Goal: Task Accomplishment & Management: Use online tool/utility

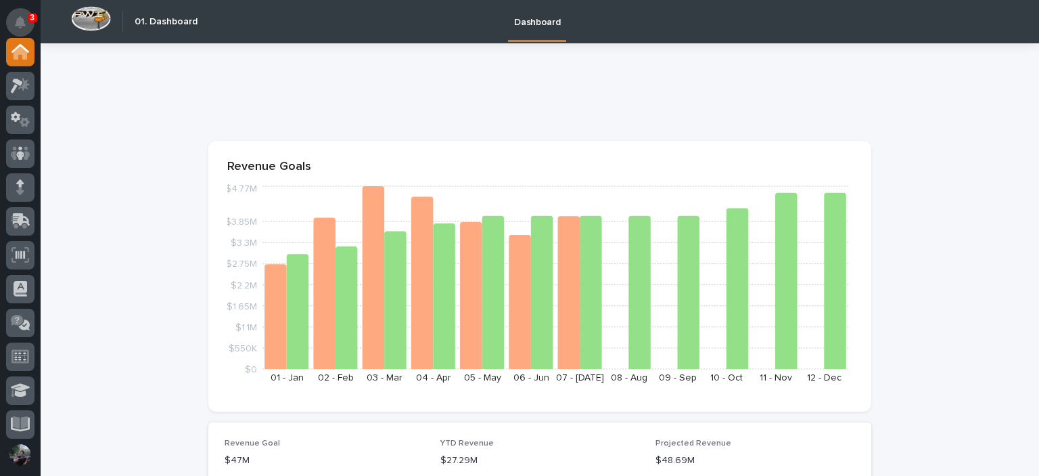
click at [21, 9] on button "Notifications" at bounding box center [20, 22] width 28 height 28
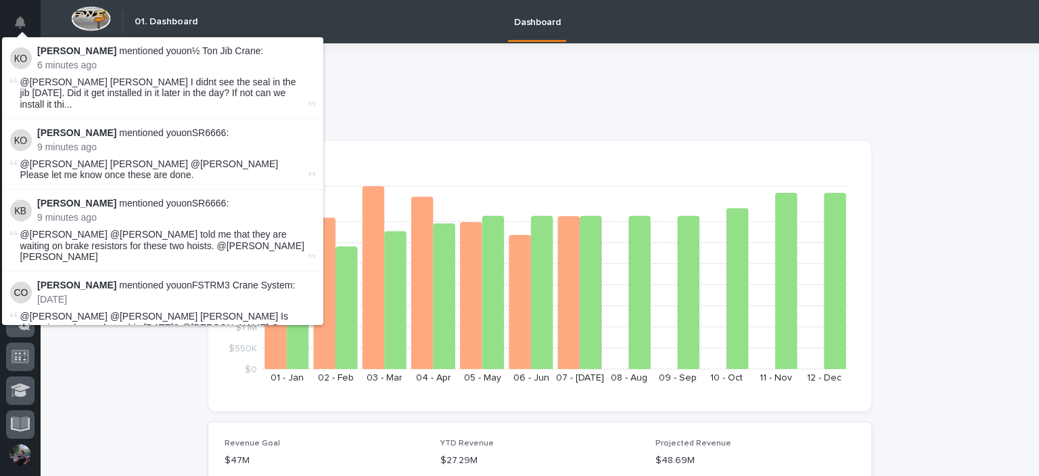
click at [218, 89] on span "@Kyle Dean Miller I didnt see the seal in the jib Friday last week. Did it get …" at bounding box center [162, 93] width 285 height 34
click at [211, 45] on li "Ken Overmyer mentioned you on ½ Ton Jib Crane : 6 minutes ago @Kyle Dean Miller…" at bounding box center [162, 78] width 321 height 82
click at [211, 52] on p "Ken Overmyer mentioned you on ½ Ton Jib Crane :" at bounding box center [176, 50] width 278 height 11
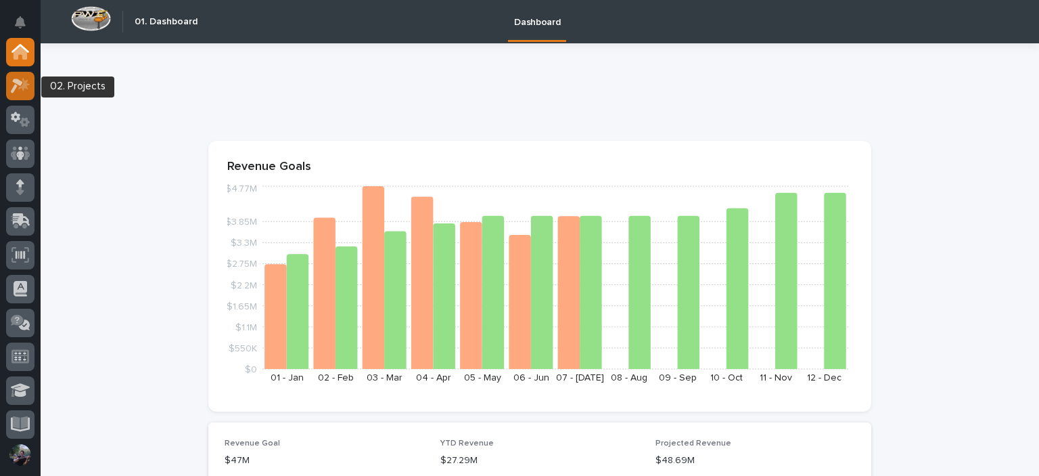
click at [24, 76] on div at bounding box center [20, 86] width 28 height 28
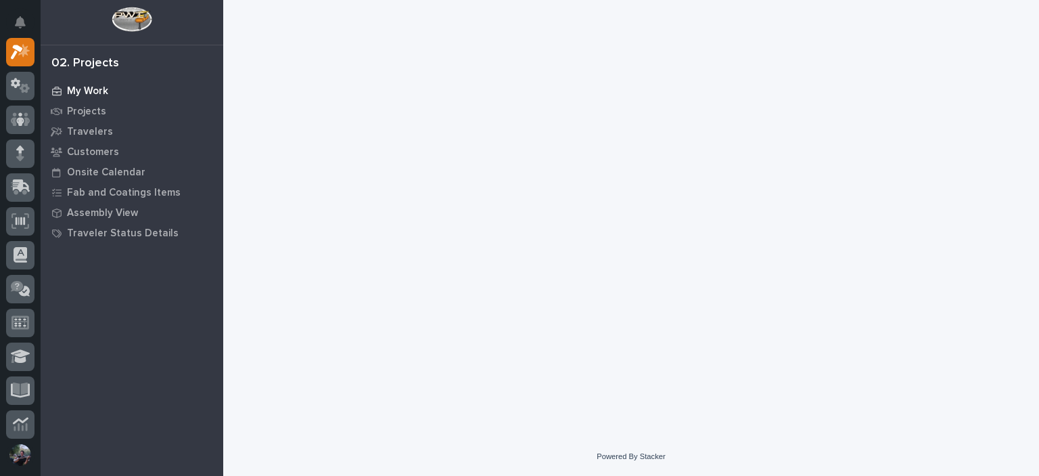
click at [93, 87] on p "My Work" at bounding box center [87, 91] width 41 height 12
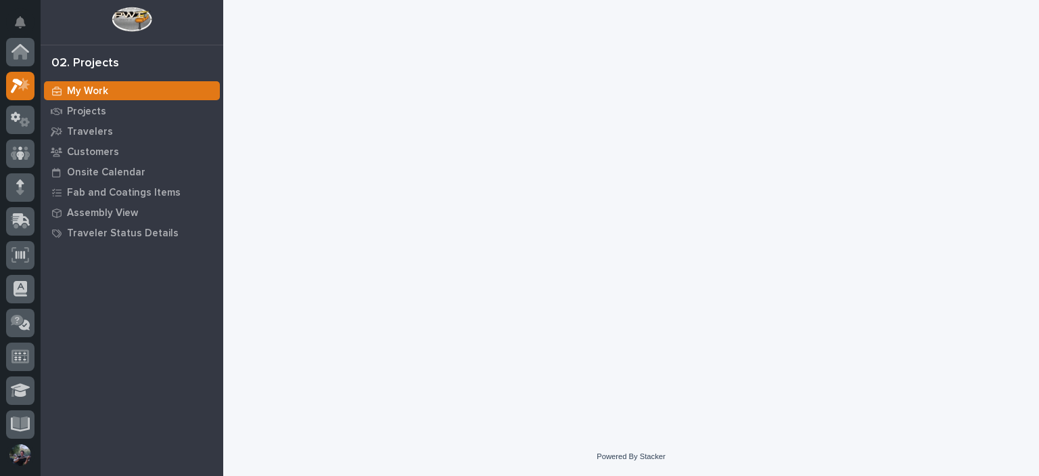
scroll to position [34, 0]
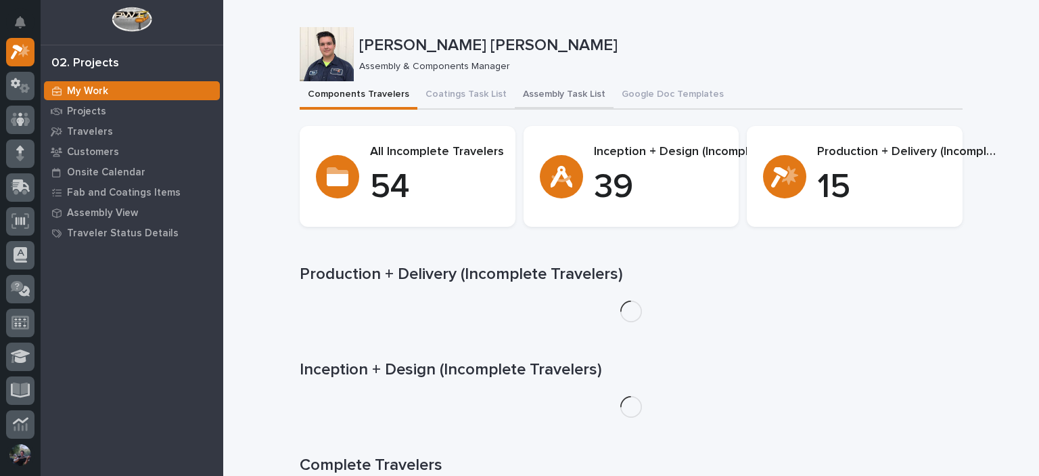
click at [520, 88] on button "Assembly Task List" at bounding box center [564, 95] width 99 height 28
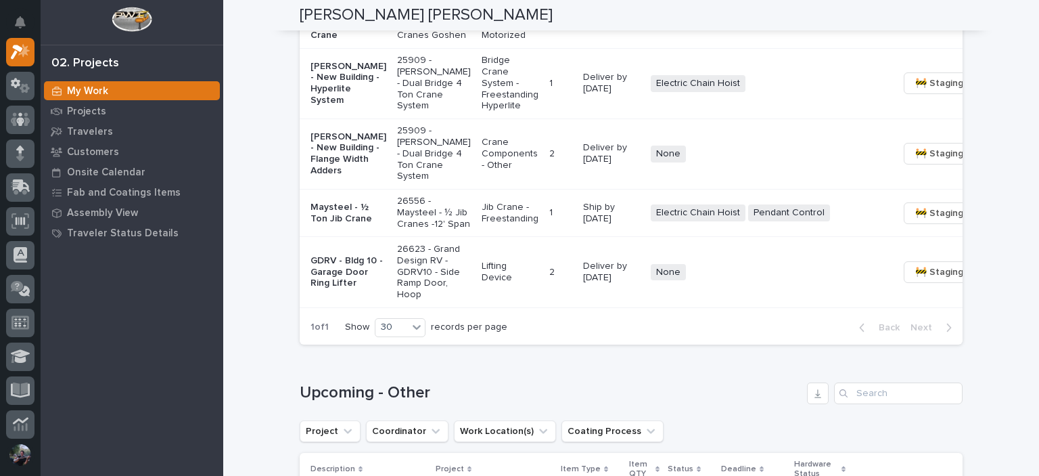
scroll to position [1172, 0]
